Goal: Information Seeking & Learning: Learn about a topic

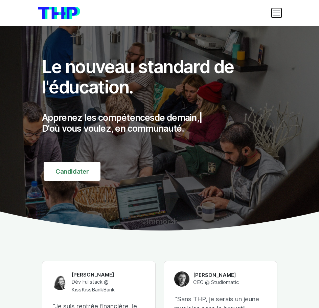
click at [279, 13] on span "Toggle navigation" at bounding box center [276, 12] width 9 height 9
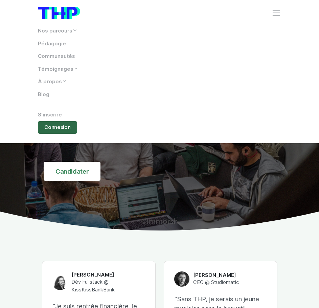
click at [64, 124] on link "Connexion" at bounding box center [58, 127] width 40 height 13
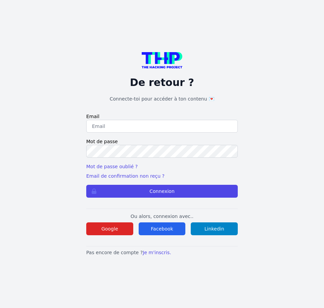
click at [123, 131] on input "email" at bounding box center [162, 126] width 152 height 13
type input "[PERSON_NAME][EMAIL_ADDRESS][DOMAIN_NAME]"
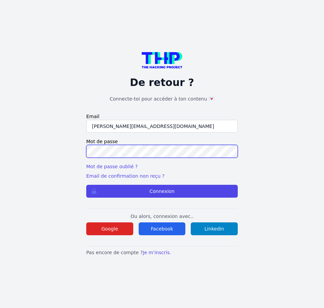
click at [86, 185] on button "Connexion" at bounding box center [162, 191] width 152 height 13
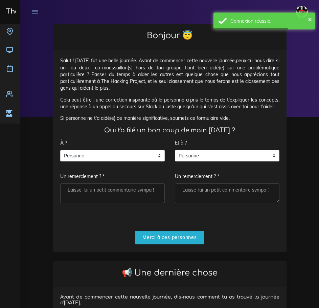
click at [130, 149] on div "À ? Personne Personne Personne Un remerciement ? *" at bounding box center [112, 169] width 105 height 67
click at [129, 152] on span "Personne" at bounding box center [108, 155] width 94 height 11
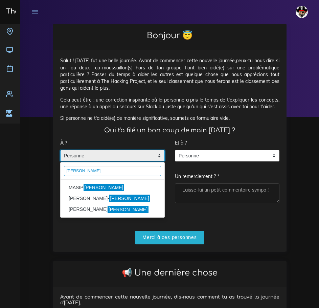
drag, startPoint x: 96, startPoint y: 172, endPoint x: -21, endPoint y: 172, distance: 117.1
click at [0, 172] on html "Lucas Éditer profil Lier son compte Zone à risques Déconnexion The Hacking Proj…" at bounding box center [159, 154] width 319 height 308
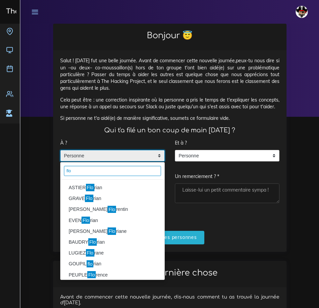
type input "flo"
click at [81, 185] on li "ASTIER Flo rian" at bounding box center [113, 187] width 104 height 11
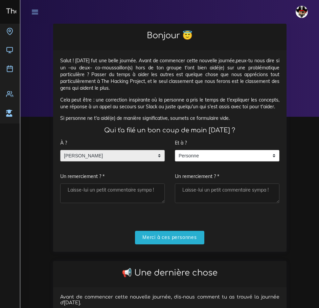
click at [155, 156] on div "ASTIER Florian" at bounding box center [112, 156] width 105 height 12
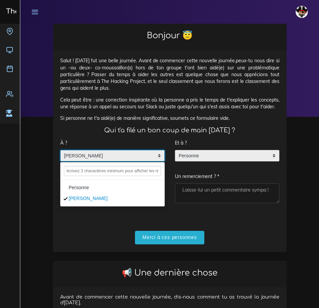
click at [201, 154] on span "Personne" at bounding box center [222, 155] width 94 height 11
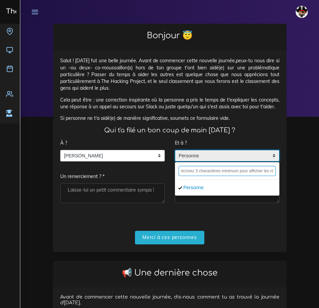
click at [202, 173] on input "text" at bounding box center [227, 171] width 97 height 10
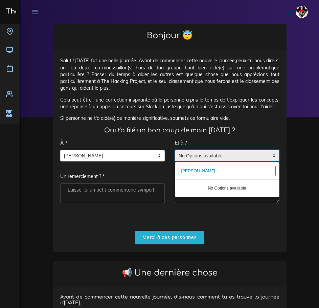
type input "lucas miranda"
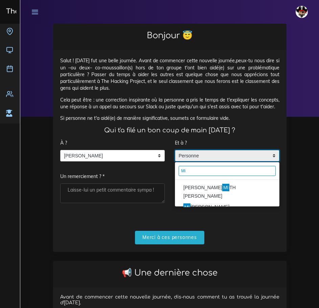
type input "M"
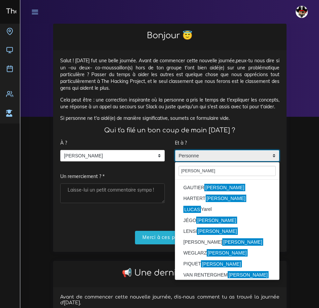
click at [148, 171] on div "À ? Personne ASTIER Florian ASTIER Florian Personne ASTIER Florian Un remerciem…" at bounding box center [112, 169] width 105 height 67
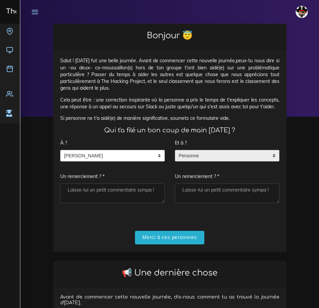
click at [201, 152] on span "Personne" at bounding box center [222, 155] width 94 height 11
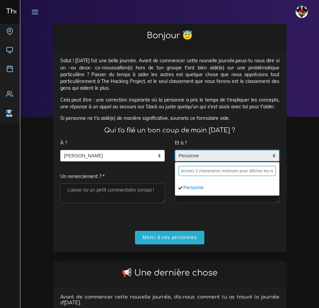
click at [200, 174] on input "text" at bounding box center [227, 171] width 97 height 10
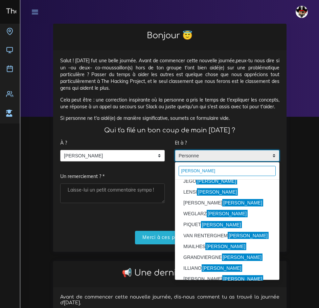
scroll to position [46, 0]
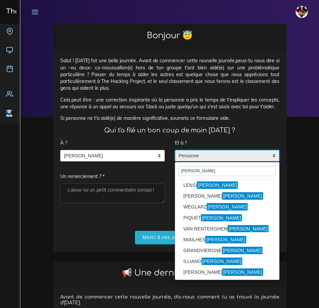
click at [157, 223] on form "À ? Personne ASTIER Florian ASTIER Florian Personne ASTIER Florian Un remerciem…" at bounding box center [169, 190] width 219 height 108
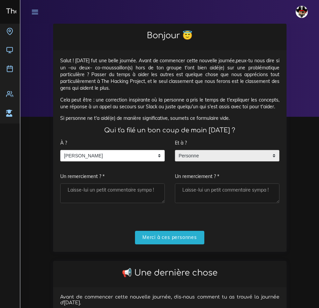
click at [229, 151] on span "Personne" at bounding box center [222, 155] width 94 height 11
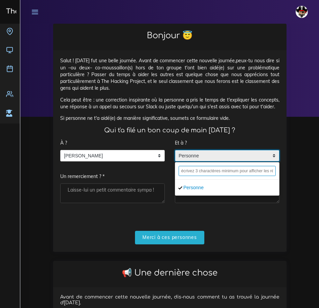
click at [206, 174] on input "text" at bounding box center [227, 171] width 97 height 10
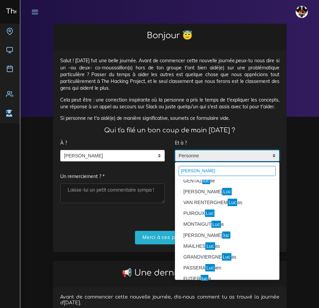
scroll to position [242, 0]
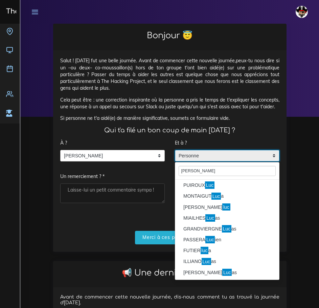
click at [137, 216] on form "À ? Personne ASTIER Florian ASTIER Florian Personne ASTIER Florian Un remerciem…" at bounding box center [169, 190] width 219 height 108
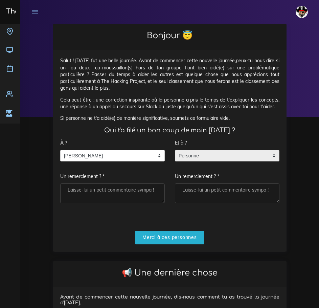
click at [211, 157] on span "Personne" at bounding box center [222, 155] width 94 height 11
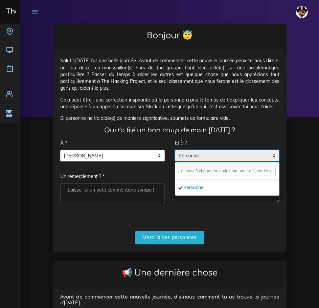
click at [211, 157] on span "Personne" at bounding box center [222, 155] width 94 height 11
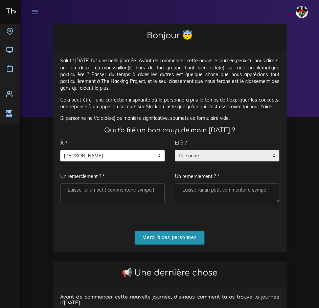
click at [180, 236] on input "Merci à ces personnes" at bounding box center [169, 238] width 69 height 14
click at [217, 156] on span "Personne" at bounding box center [222, 155] width 94 height 11
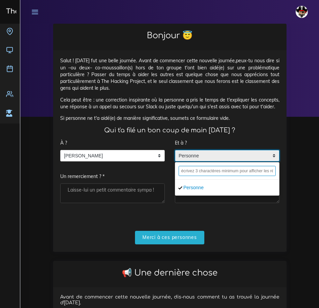
click at [219, 169] on input "text" at bounding box center [227, 171] width 97 height 10
click at [222, 173] on input "text" at bounding box center [227, 171] width 97 height 10
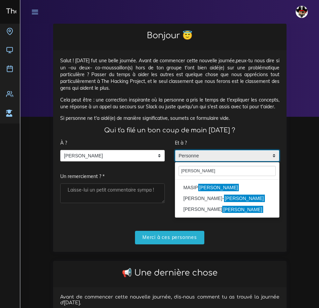
click at [222, 210] on mark "Pablo" at bounding box center [242, 209] width 41 height 7
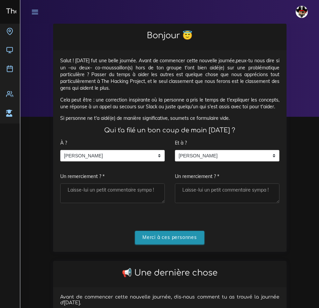
click at [168, 244] on input "Merci à ces personnes" at bounding box center [169, 238] width 69 height 14
click at [206, 162] on div "Et à ? Personne ESKENAZI Pablo ESKENAZI Pablo Personne ESKENAZI Pablo Un remerc…" at bounding box center [227, 169] width 105 height 67
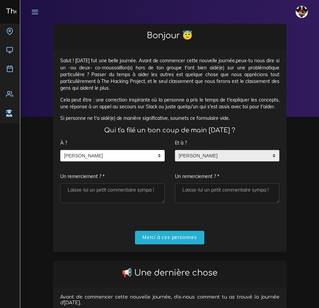
click at [207, 159] on span "ESKENAZI Pablo" at bounding box center [222, 155] width 94 height 11
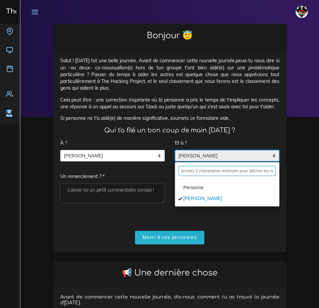
click at [202, 170] on input "text" at bounding box center [227, 171] width 97 height 10
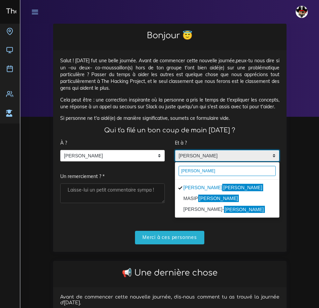
type input "pablo"
click at [199, 200] on mark "Pablo" at bounding box center [218, 198] width 41 height 7
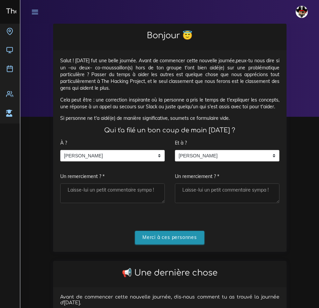
click at [187, 240] on input "Merci à ces personnes" at bounding box center [169, 238] width 69 height 14
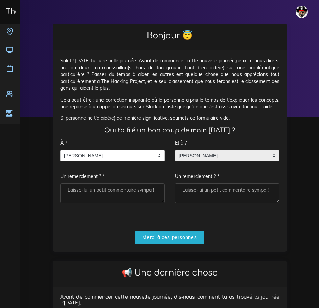
drag, startPoint x: 205, startPoint y: 156, endPoint x: 202, endPoint y: 158, distance: 3.5
click at [206, 157] on span "MASIP Pablo" at bounding box center [222, 155] width 94 height 11
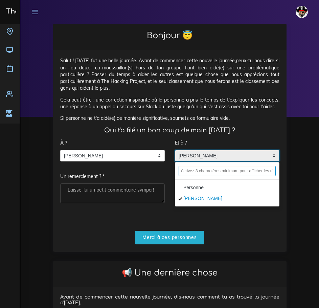
click at [205, 169] on input "text" at bounding box center [227, 171] width 97 height 10
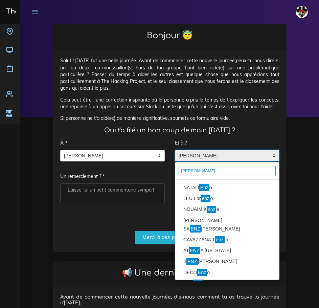
type input "enzo"
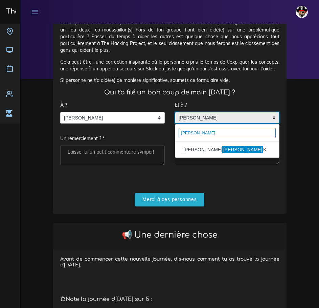
scroll to position [34, 0]
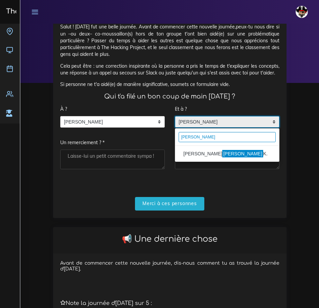
drag, startPoint x: 164, startPoint y: 135, endPoint x: 115, endPoint y: 131, distance: 49.2
click at [116, 131] on div "À ? Personne ASTIER Florian ASTIER Florian Personne ASTIER Florian Un remerciem…" at bounding box center [169, 140] width 229 height 74
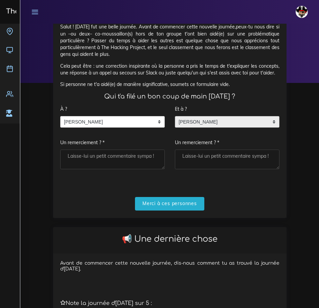
click at [236, 121] on span "MASIP Pablo" at bounding box center [222, 121] width 94 height 11
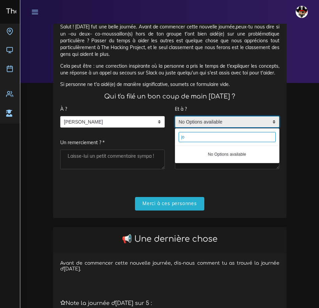
type input "j"
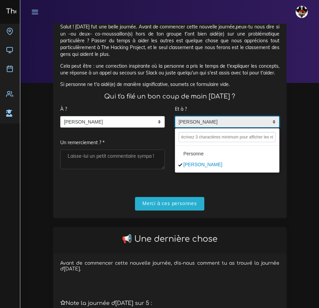
click at [204, 154] on li "Personne" at bounding box center [227, 154] width 104 height 11
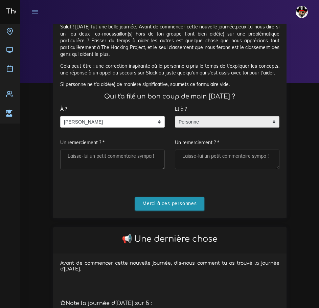
click at [179, 206] on input "Merci à ces personnes" at bounding box center [169, 204] width 69 height 14
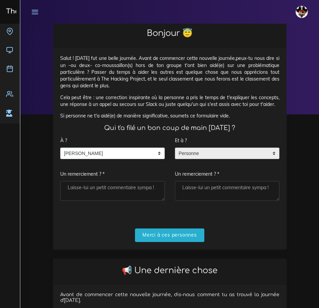
scroll to position [0, 0]
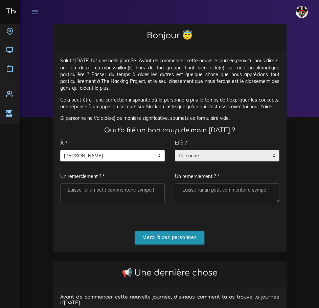
click at [179, 237] on input "Merci à ces personnes" at bounding box center [169, 238] width 69 height 14
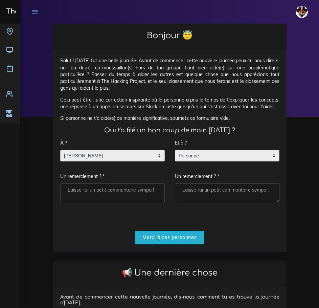
click at [138, 158] on span "ASTIER Florian" at bounding box center [108, 155] width 94 height 11
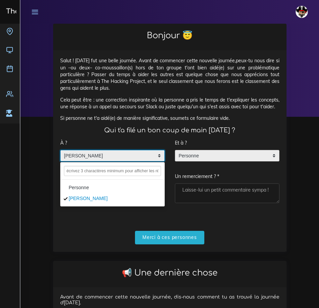
click at [94, 188] on li "Personne" at bounding box center [113, 187] width 104 height 11
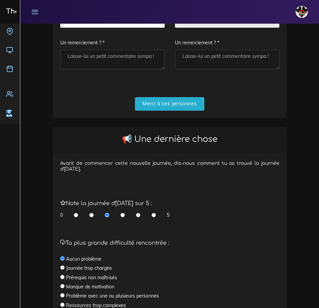
scroll to position [169, 0]
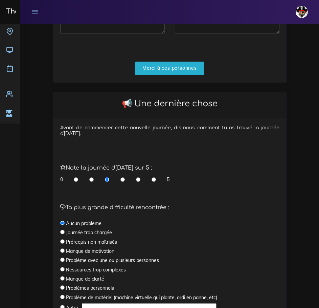
click at [96, 252] on label "Manque de motivation" at bounding box center [90, 251] width 48 height 7
click at [63, 249] on input "radio" at bounding box center [62, 250] width 4 height 4
radio input "true"
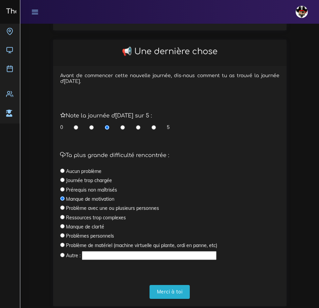
scroll to position [239, 0]
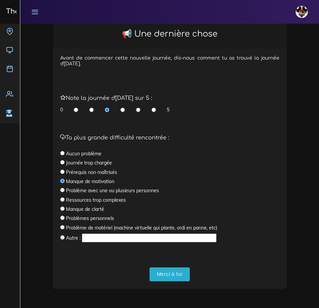
click at [63, 171] on input "radio" at bounding box center [62, 172] width 4 height 4
radio input "true"
click at [109, 233] on div "Ta plus grande difficulté rencontrée : Aucun problème Journée trop chargée Prér…" at bounding box center [169, 189] width 219 height 109
click at [105, 238] on input "text" at bounding box center [149, 238] width 135 height 9
click at [62, 238] on input "radio" at bounding box center [62, 237] width 4 height 4
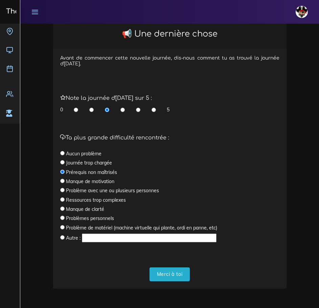
radio input "true"
click at [101, 239] on input "text" at bounding box center [149, 238] width 135 height 9
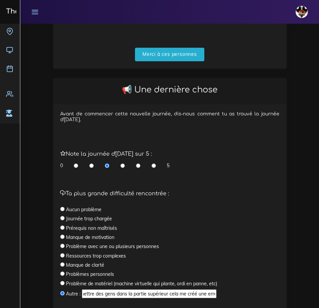
scroll to position [36, 0]
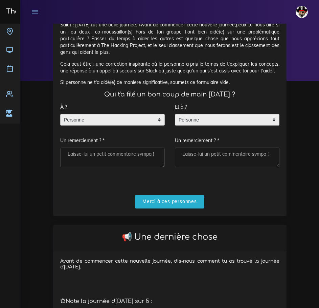
type input "Je n'avais pas la première partie de l'exo et je ne peux pas mettre des gens da…"
click at [124, 119] on span "Personne" at bounding box center [108, 119] width 94 height 11
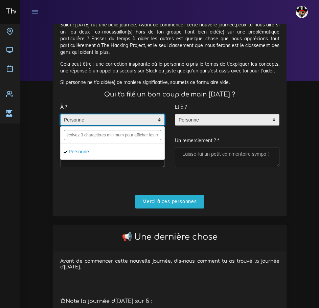
click at [106, 137] on input "text" at bounding box center [112, 135] width 97 height 10
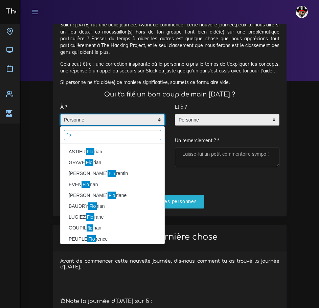
type input "flo"
click at [103, 154] on li "ASTIER Flo rian" at bounding box center [113, 152] width 104 height 11
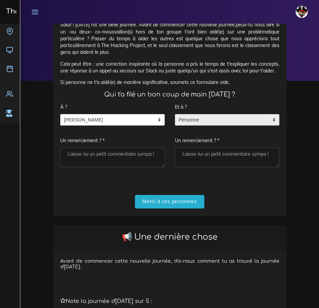
click at [213, 118] on span "Personne" at bounding box center [222, 119] width 94 height 11
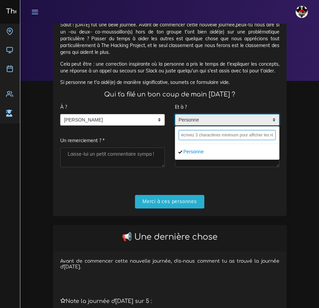
click at [216, 135] on input "text" at bounding box center [227, 135] width 97 height 10
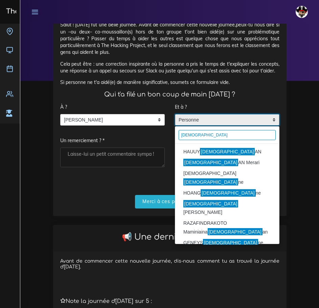
type input "christi"
click at [211, 151] on mark "CHRISTI" at bounding box center [227, 151] width 55 height 7
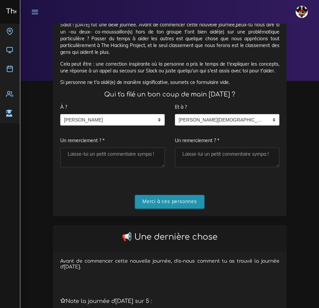
click at [175, 202] on input "Merci à ces personnes" at bounding box center [169, 202] width 69 height 14
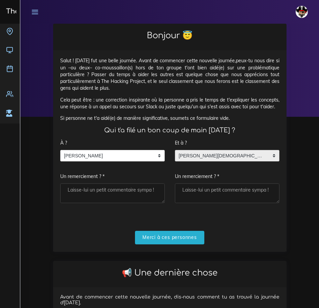
click at [209, 155] on span "HAUUY CHRISTIAN" at bounding box center [222, 155] width 94 height 11
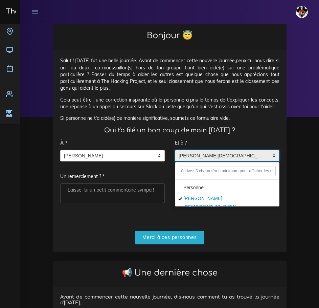
click at [201, 192] on li "Personne" at bounding box center [227, 187] width 104 height 11
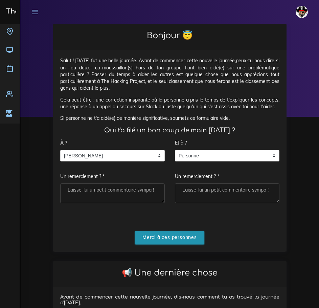
click at [179, 235] on input "Merci à ces personnes" at bounding box center [169, 238] width 69 height 14
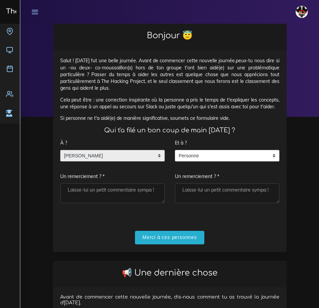
click at [118, 158] on span "ASTIER Florian" at bounding box center [108, 155] width 94 height 11
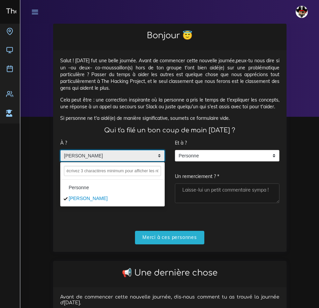
click at [101, 186] on li "Personne" at bounding box center [113, 187] width 104 height 11
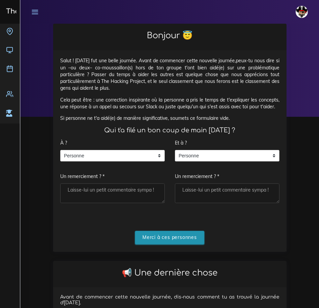
click at [181, 240] on input "Merci à ces personnes" at bounding box center [169, 238] width 69 height 14
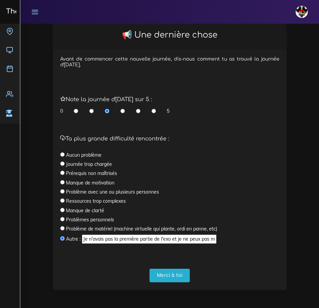
scroll to position [156, 0]
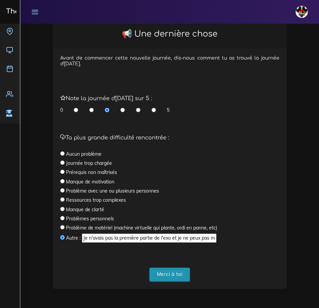
click at [176, 274] on input "Merci à toi" at bounding box center [170, 275] width 41 height 14
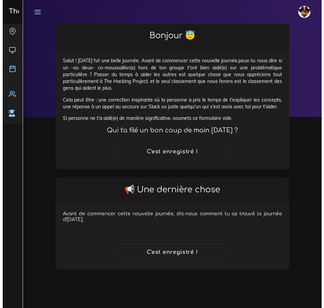
scroll to position [0, 0]
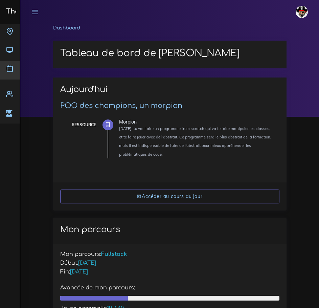
click at [10, 70] on icon at bounding box center [9, 68] width 7 height 7
click at [8, 72] on link "Agenda" at bounding box center [10, 70] width 20 height 19
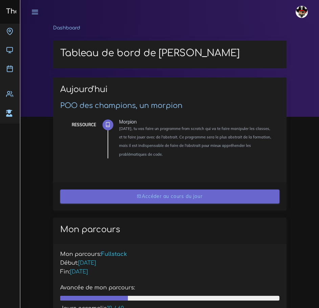
click at [160, 194] on link "Accéder au cours du jour" at bounding box center [169, 197] width 219 height 14
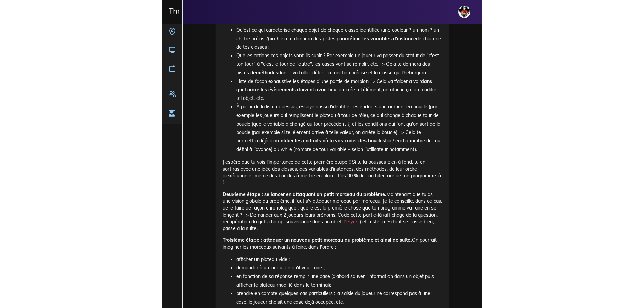
scroll to position [914, 0]
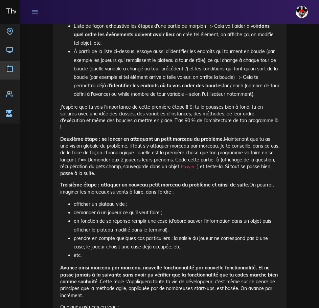
click at [8, 68] on icon at bounding box center [9, 68] width 7 height 7
click at [8, 70] on icon at bounding box center [9, 68] width 7 height 7
click at [38, 12] on icon at bounding box center [34, 11] width 7 height 7
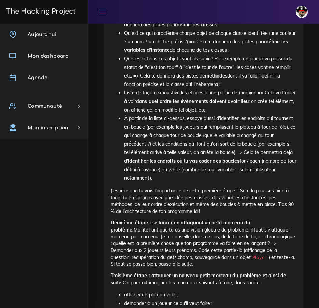
click at [100, 12] on icon at bounding box center [102, 11] width 7 height 7
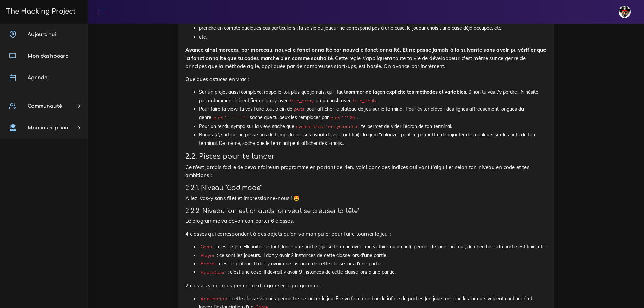
drag, startPoint x: 596, startPoint y: 146, endPoint x: 586, endPoint y: 146, distance: 9.8
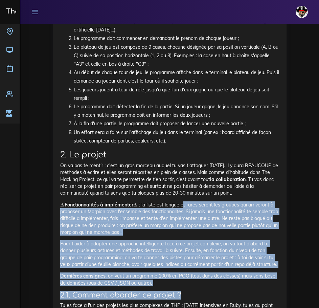
scroll to position [508, 0]
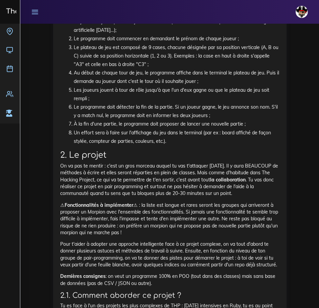
click at [61, 154] on h2 "2. Le projet" at bounding box center [169, 155] width 219 height 10
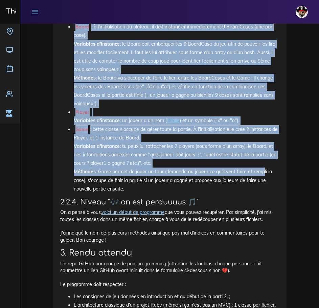
scroll to position [1557, 0]
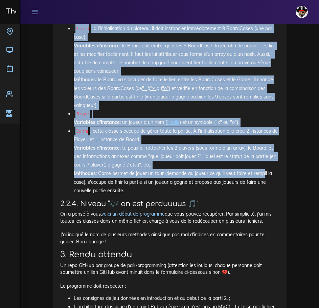
drag, startPoint x: 60, startPoint y: 153, endPoint x: 131, endPoint y: 197, distance: 83.1
copy div "2. Le projet On va pas te mentir : c'est un gros morceau auquel tu vas t'attaqu…"
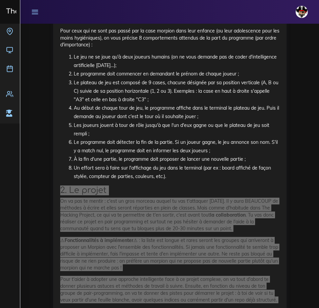
scroll to position [474, 0]
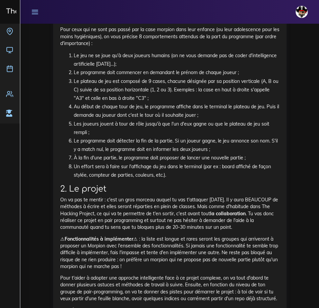
click at [128, 151] on li "Le programme doit détecter la fin de la partie. Si un joueur gagne, le jeu anno…" at bounding box center [177, 145] width 206 height 17
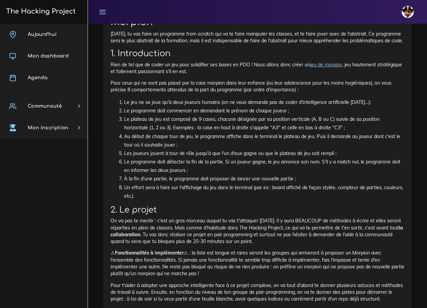
scroll to position [378, 0]
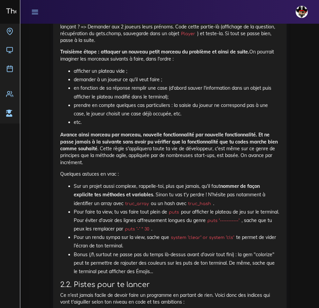
scroll to position [1021, 0]
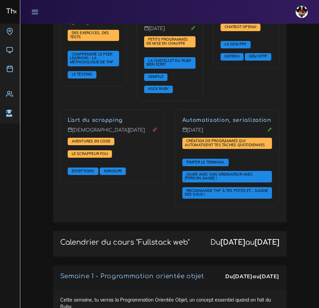
scroll to position [981, 0]
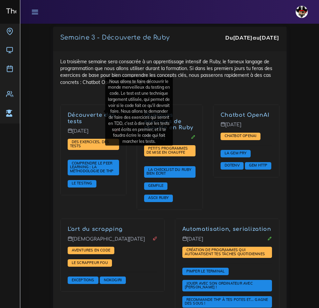
click at [83, 112] on link "Découverte des tests" at bounding box center [92, 118] width 48 height 13
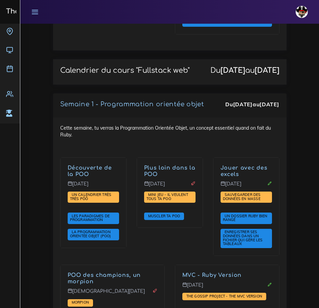
scroll to position [1320, 0]
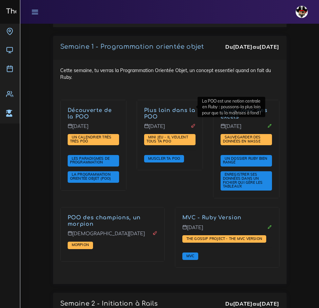
click at [147, 107] on link "Plus loin dans la POO" at bounding box center [169, 113] width 51 height 13
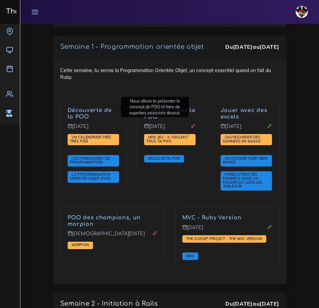
click at [71, 107] on link "Découverte de la POO" at bounding box center [90, 113] width 44 height 13
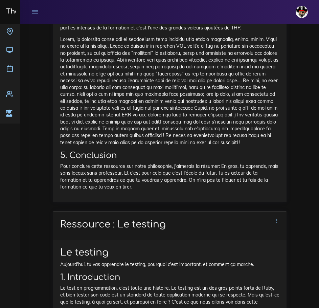
scroll to position [2064, 0]
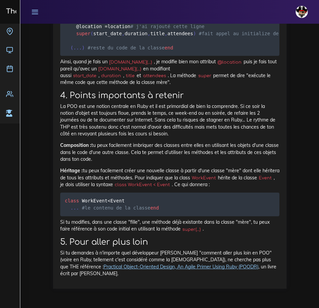
scroll to position [7428, 0]
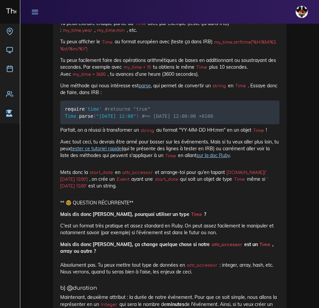
scroll to position [1354, 0]
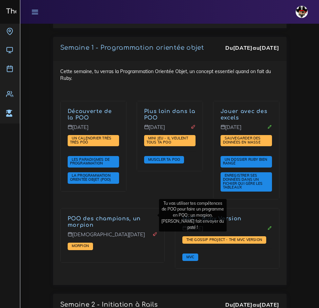
scroll to position [1320, 0]
